Goal: Information Seeking & Learning: Find specific fact

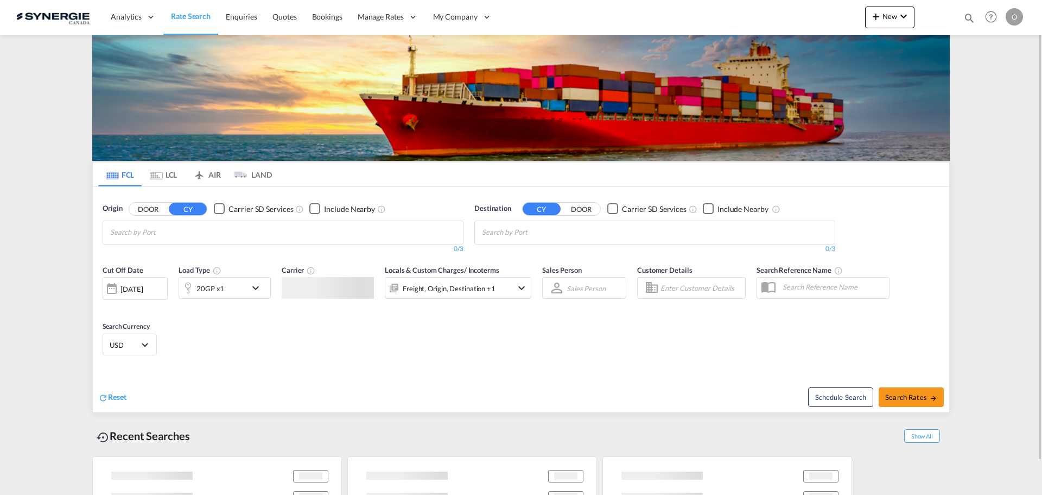
click at [967, 20] on md-icon "icon-magnify" at bounding box center [970, 18] width 12 height 12
click at [804, 23] on select "Bookings Quotes Enquiries" at bounding box center [797, 18] width 52 height 20
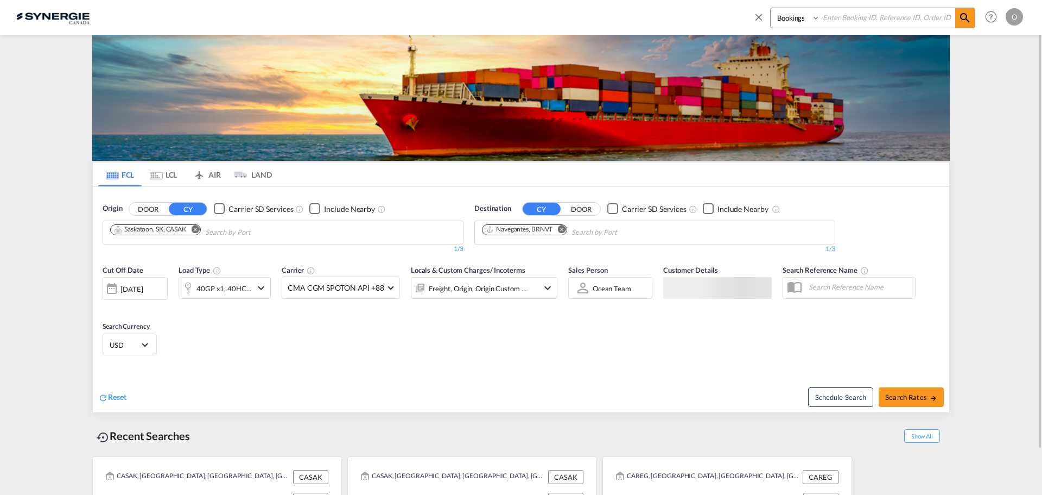
select select "Quotes"
click at [771, 8] on select "Bookings Quotes Enquiries" at bounding box center [797, 18] width 52 height 20
click at [858, 18] on input at bounding box center [887, 17] width 135 height 19
paste input "SYC000013890"
type input "SYC000013890"
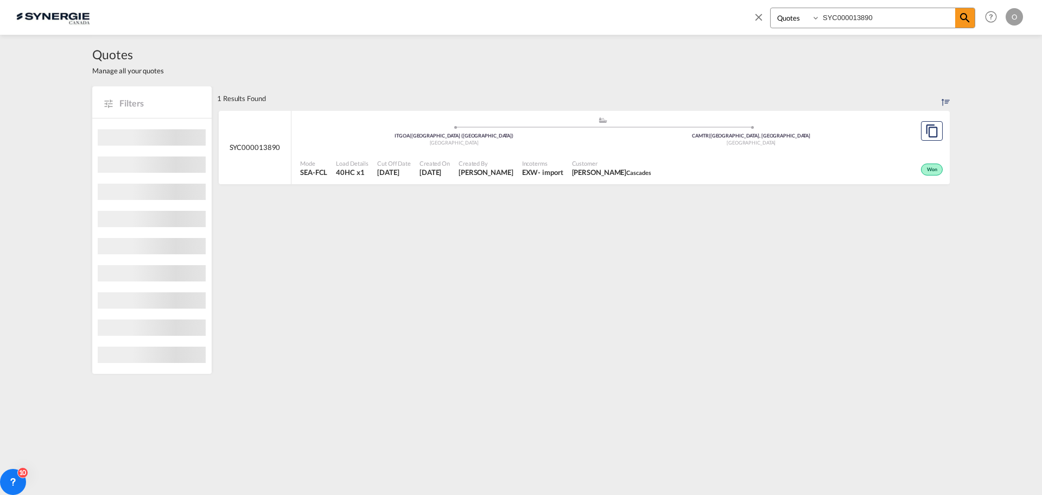
click at [506, 162] on span "Created By" at bounding box center [486, 163] width 55 height 8
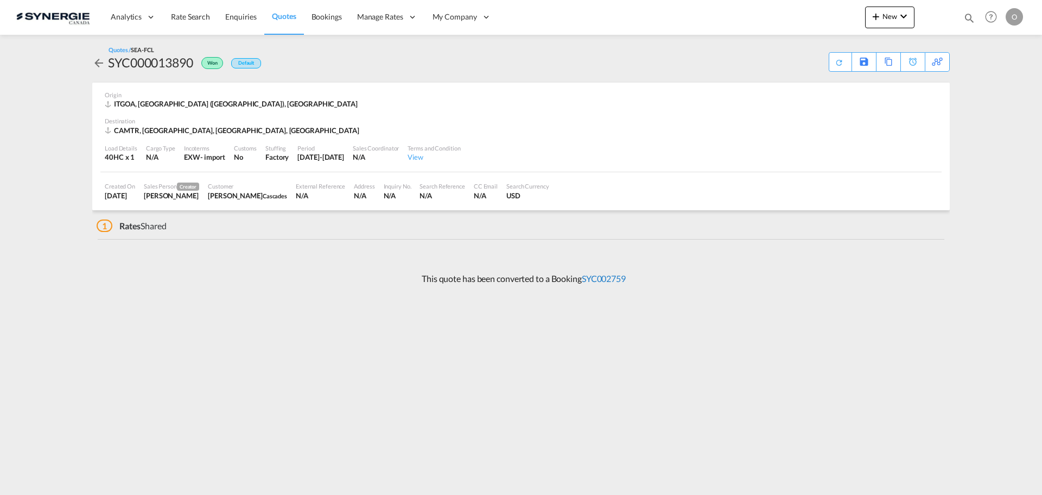
click at [608, 274] on link "SYC002759" at bounding box center [604, 278] width 44 height 10
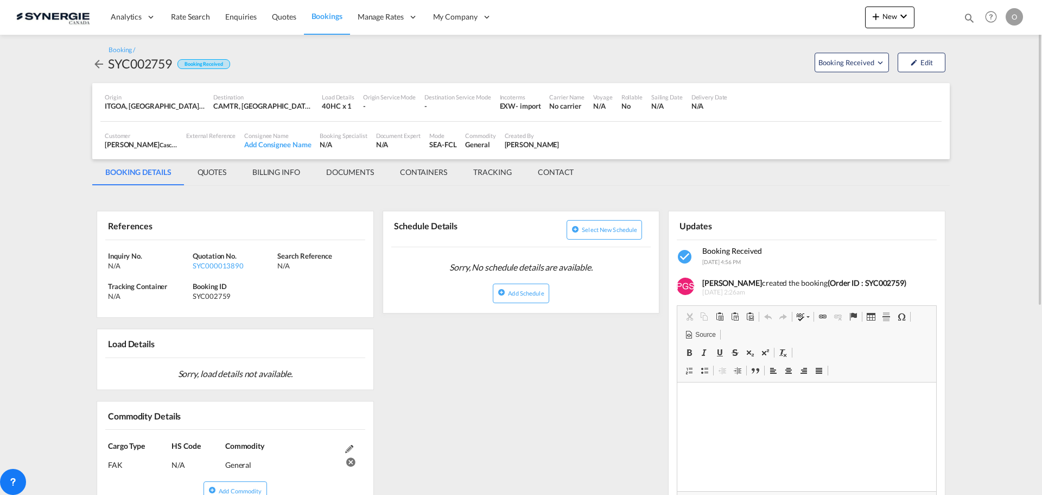
click at [214, 171] on md-tab-item "QUOTES" at bounding box center [212, 172] width 55 height 26
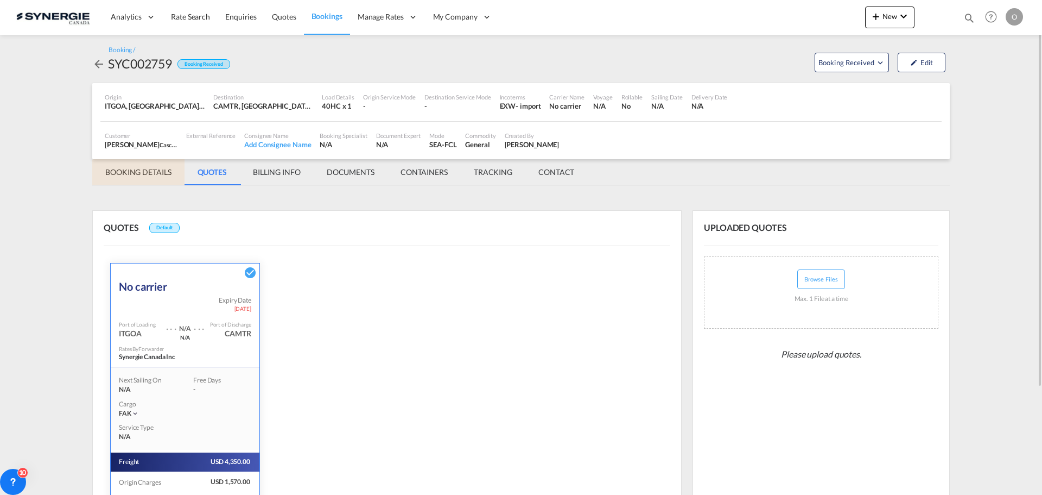
click at [144, 176] on md-tab-item "BOOKING DETAILS" at bounding box center [138, 172] width 92 height 26
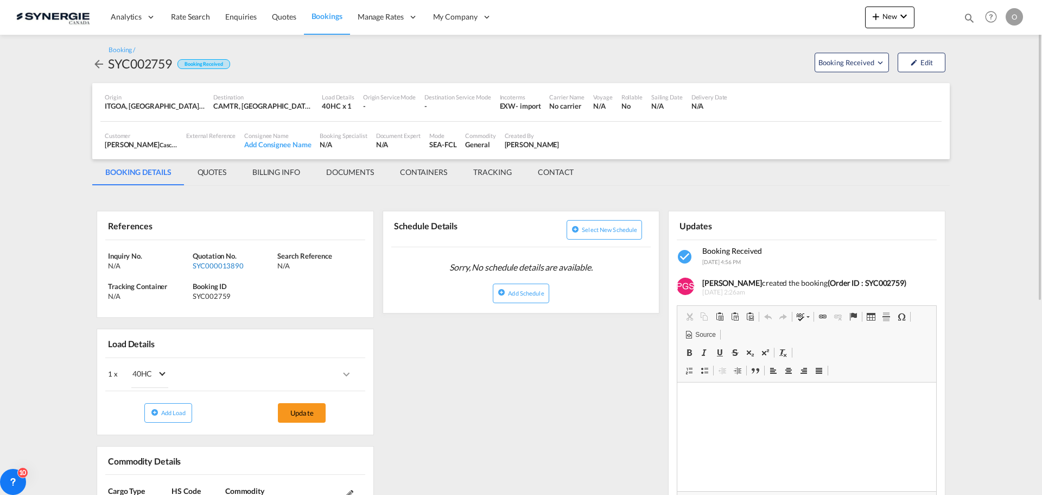
click at [217, 265] on div "SYC000013890" at bounding box center [234, 266] width 82 height 10
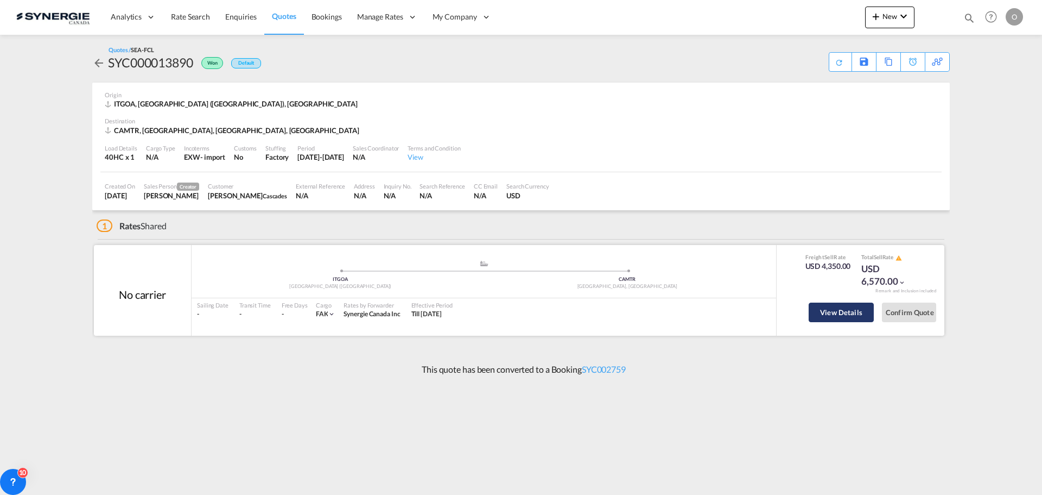
click at [831, 310] on button "View Details" at bounding box center [841, 312] width 65 height 20
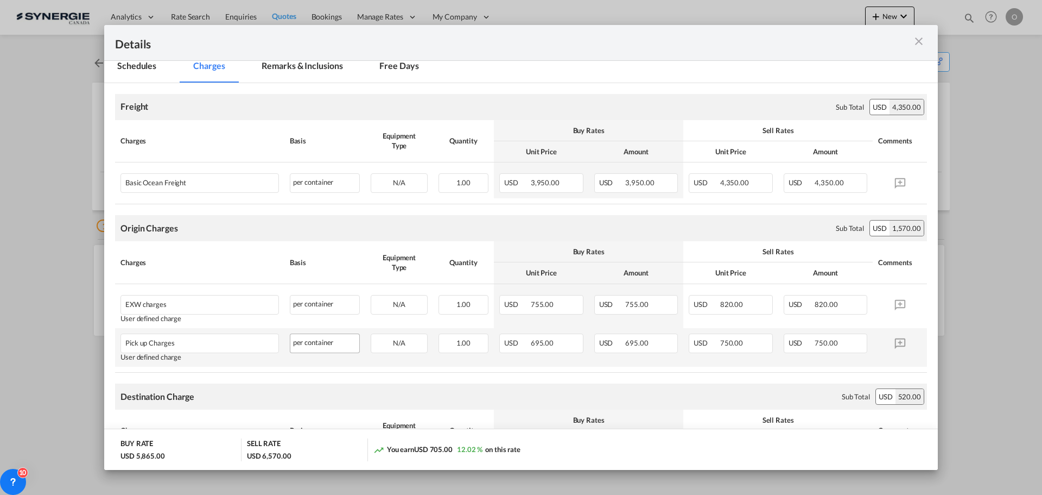
scroll to position [54, 0]
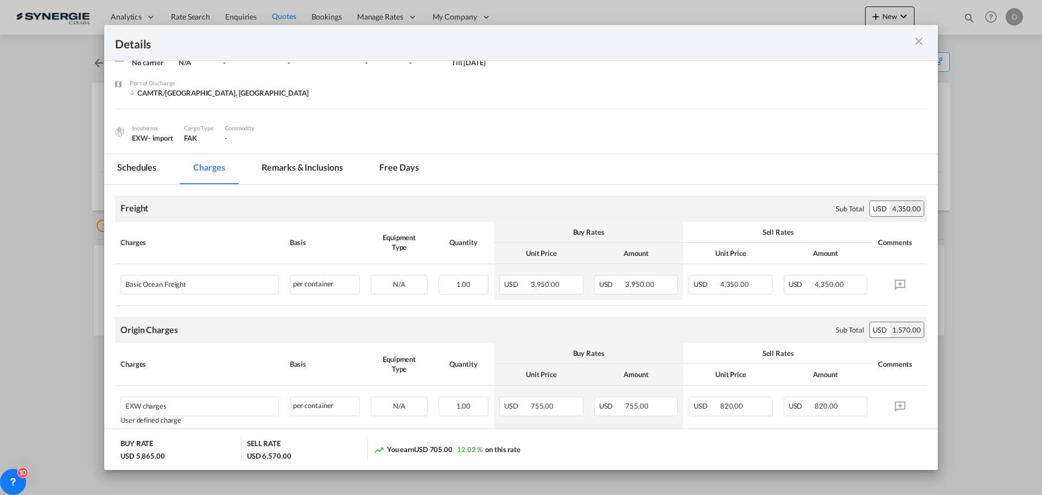
click at [325, 172] on md-tab-item "Remarks & Inclusions" at bounding box center [302, 169] width 107 height 30
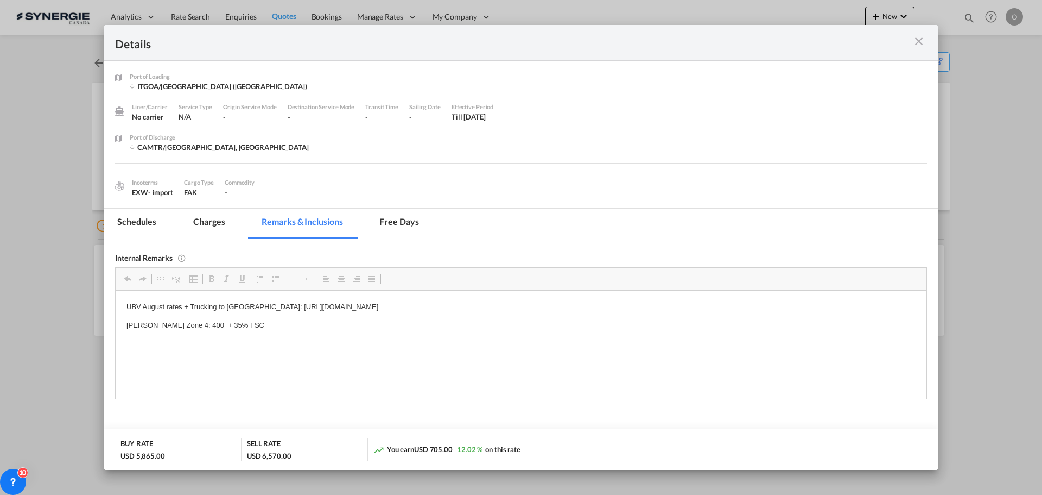
scroll to position [0, 0]
drag, startPoint x: 255, startPoint y: 305, endPoint x: 475, endPoint y: 309, distance: 219.9
drag, startPoint x: 254, startPoint y: 307, endPoint x: 550, endPoint y: 310, distance: 295.9
click at [550, 310] on p "UBV August rates + Trucking to [GEOGRAPHIC_DATA]: [URL][DOMAIN_NAME]" at bounding box center [520, 306] width 789 height 11
copy p "[URL][DOMAIN_NAME]"
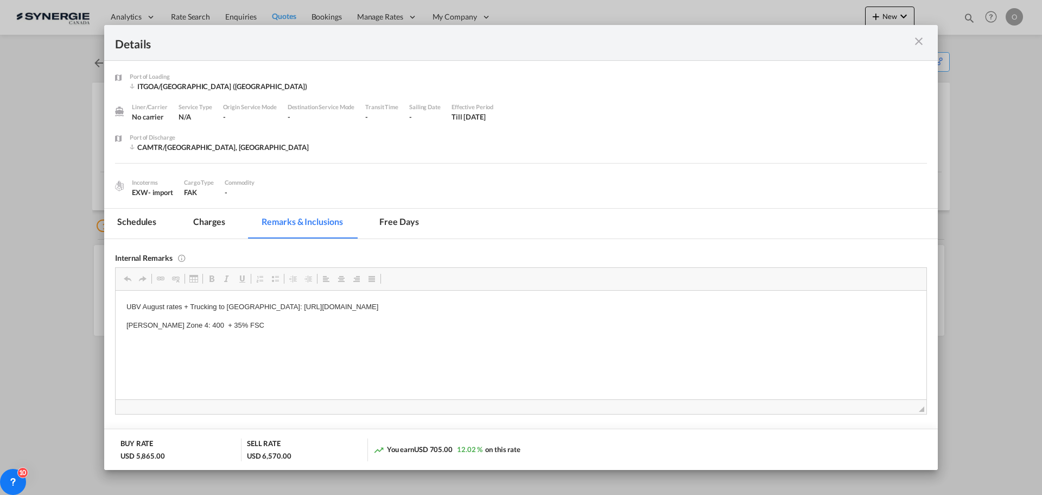
drag, startPoint x: 349, startPoint y: 305, endPoint x: 396, endPoint y: 305, distance: 46.7
click at [396, 305] on p "UBV August rates + Trucking to [GEOGRAPHIC_DATA]: [URL][DOMAIN_NAME]" at bounding box center [520, 306] width 789 height 11
copy p "/cnv_q4465qn?"
click at [310, 325] on p "[PERSON_NAME] Zone 4: 400 + 35% FSC" at bounding box center [520, 324] width 789 height 11
click at [295, 324] on p "[PERSON_NAME] Zone 4: 400 + 35% FSC" at bounding box center [520, 324] width 789 height 11
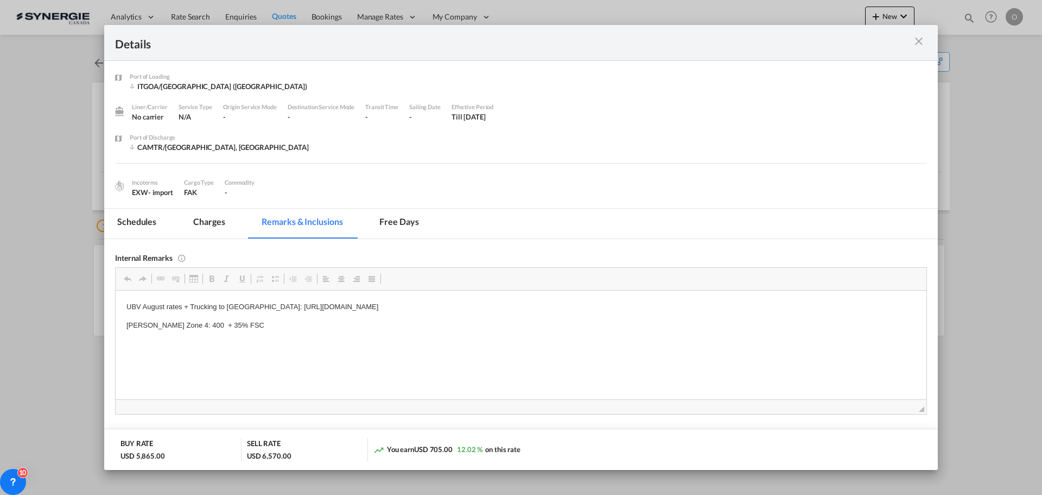
drag, startPoint x: 350, startPoint y: 307, endPoint x: 394, endPoint y: 310, distance: 43.6
click at [394, 310] on p "UBV August rates + Trucking to [GEOGRAPHIC_DATA]: [URL][DOMAIN_NAME]" at bounding box center [520, 306] width 789 height 11
copy p "cnv_q4465qn"
click at [207, 223] on md-tab-item "Charges" at bounding box center [209, 223] width 58 height 30
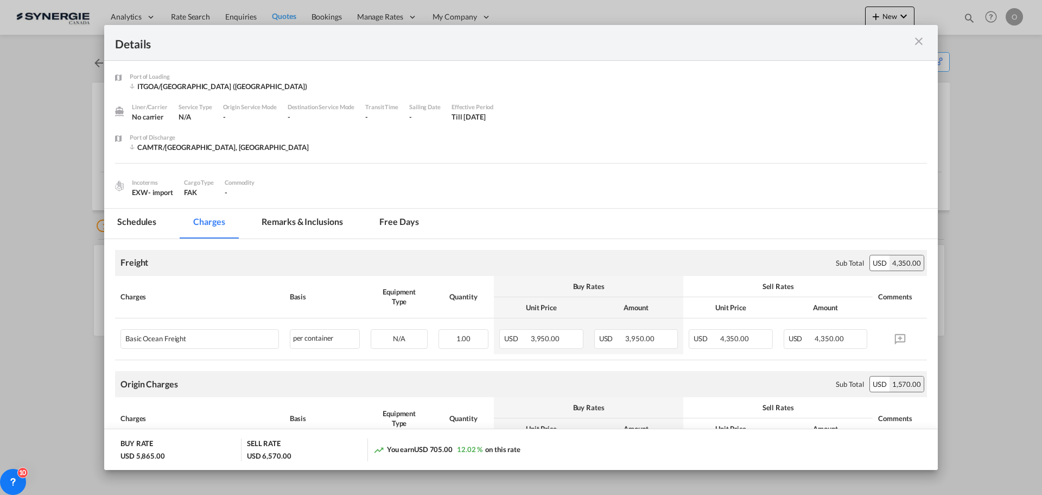
click at [307, 221] on md-tab-item "Remarks & Inclusions" at bounding box center [302, 223] width 107 height 30
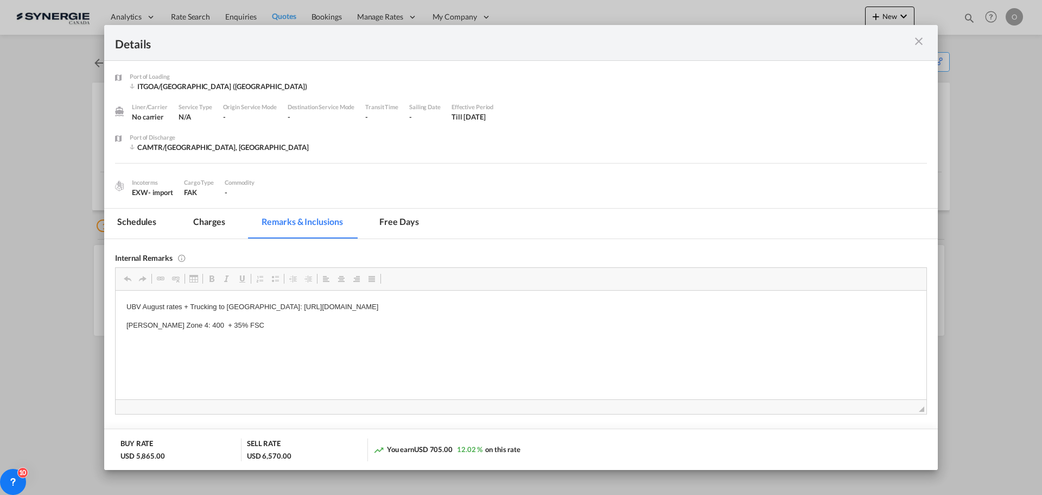
drag, startPoint x: 181, startPoint y: 305, endPoint x: 151, endPoint y: 308, distance: 30.6
drag, startPoint x: 173, startPoint y: 306, endPoint x: 103, endPoint y: 306, distance: 70.0
click at [116, 306] on html "UBV August rates + Trucking to [GEOGRAPHIC_DATA]: [URL][DOMAIN_NAME] [PERSON_NA…" at bounding box center [521, 316] width 811 height 52
click at [239, 310] on p "UBV August rates + Trucking to [GEOGRAPHIC_DATA]: [URL][DOMAIN_NAME]" at bounding box center [520, 306] width 789 height 11
click at [215, 231] on md-tab-item "Charges" at bounding box center [209, 223] width 58 height 30
